Goal: Navigation & Orientation: Find specific page/section

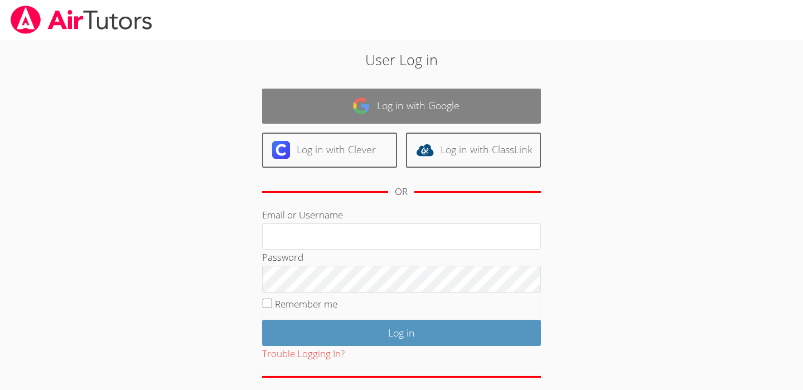
click at [449, 105] on link "Log in with Google" at bounding box center [401, 106] width 279 height 35
